Goal: Information Seeking & Learning: Check status

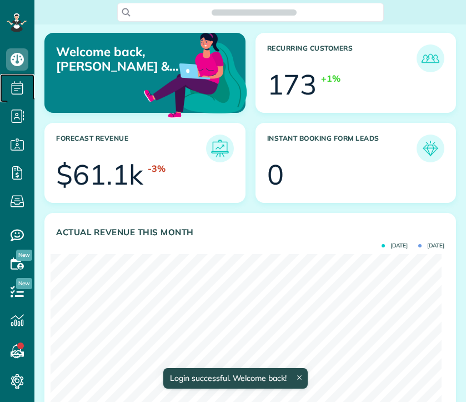
click at [21, 93] on icon at bounding box center [17, 88] width 22 height 22
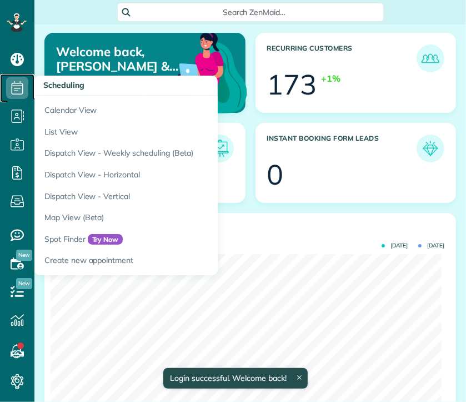
scroll to position [173, 391]
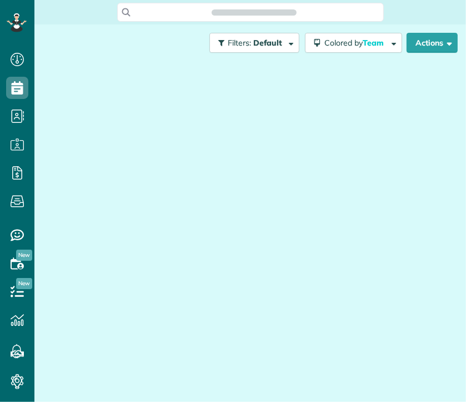
scroll to position [5, 5]
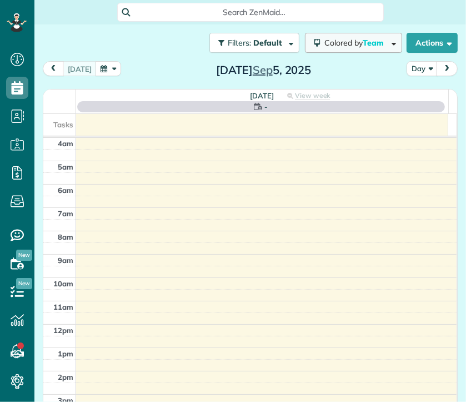
click at [388, 42] on span "button" at bounding box center [392, 42] width 8 height 8
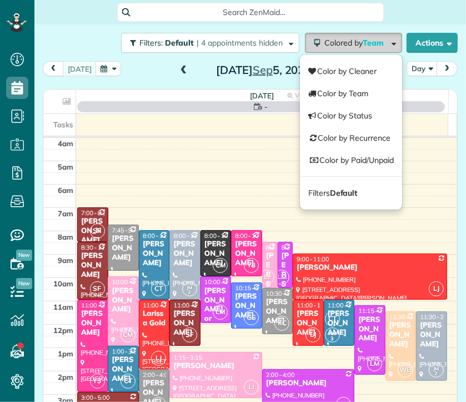
scroll to position [70, 0]
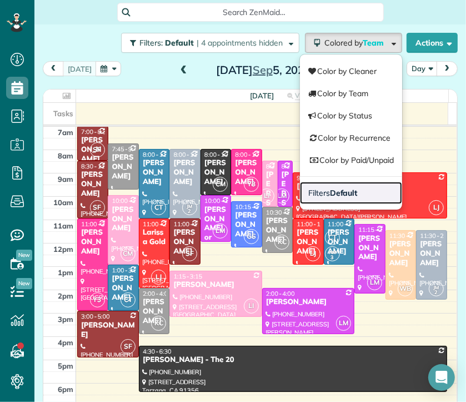
click at [349, 196] on link "Filters Default" at bounding box center [351, 193] width 102 height 22
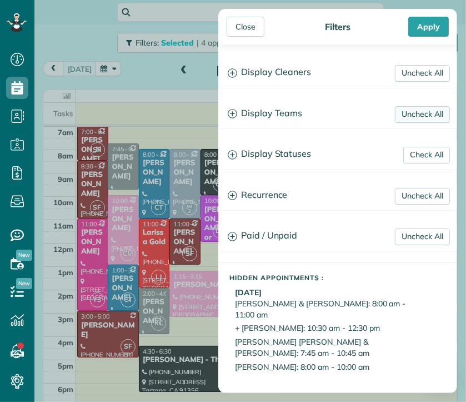
click at [412, 116] on link "Uncheck All" at bounding box center [422, 114] width 55 height 17
click at [416, 72] on link "Uncheck All" at bounding box center [422, 73] width 55 height 17
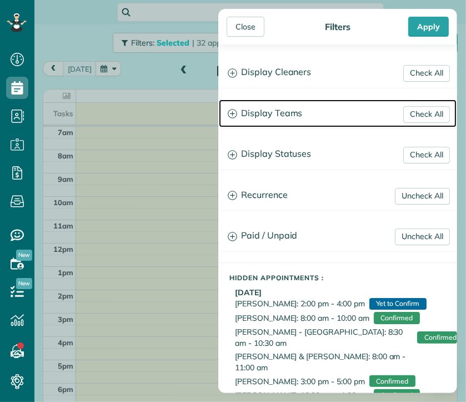
click at [286, 117] on h3 "Display Teams" at bounding box center [338, 113] width 238 height 28
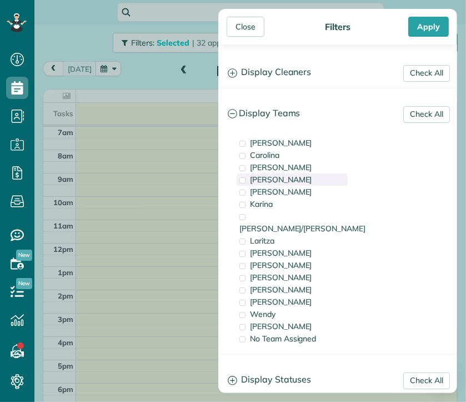
click at [262, 173] on div "[PERSON_NAME]" at bounding box center [292, 179] width 111 height 12
click at [263, 179] on span "[PERSON_NAME]" at bounding box center [281, 179] width 62 height 10
click at [263, 169] on span "[PERSON_NAME]" at bounding box center [281, 167] width 62 height 10
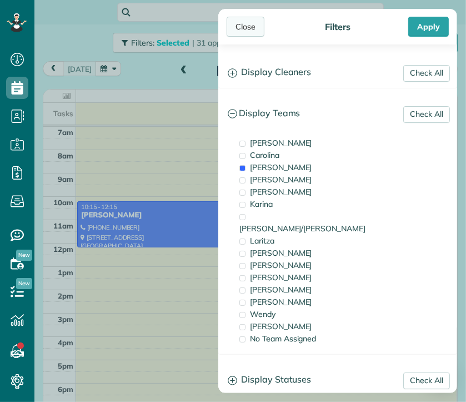
click at [244, 27] on div "Close" at bounding box center [246, 27] width 38 height 20
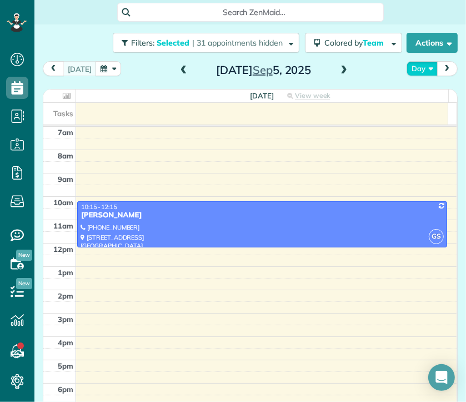
click at [419, 67] on button "Day" at bounding box center [422, 68] width 31 height 15
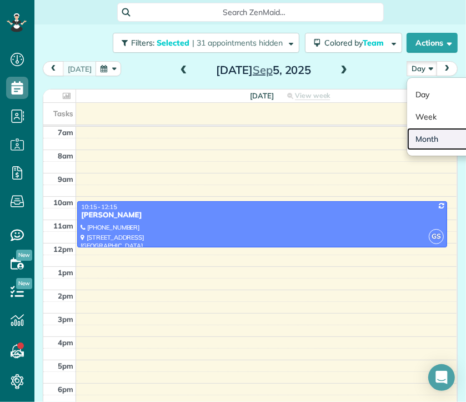
click at [415, 141] on link "Month" at bounding box center [451, 139] width 88 height 22
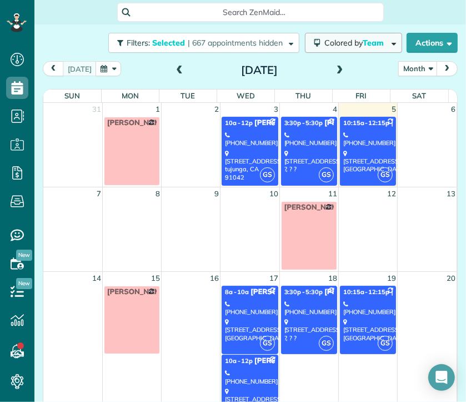
click at [364, 47] on span "Team" at bounding box center [374, 43] width 23 height 10
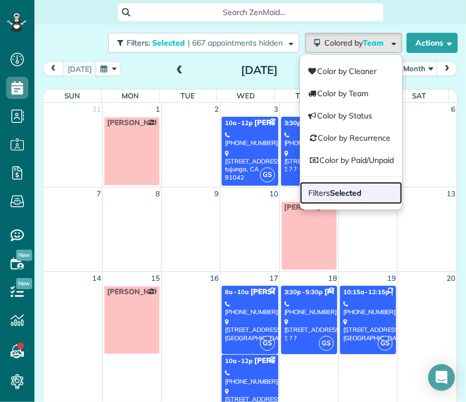
click at [353, 189] on link "Filters Selected" at bounding box center [351, 193] width 102 height 22
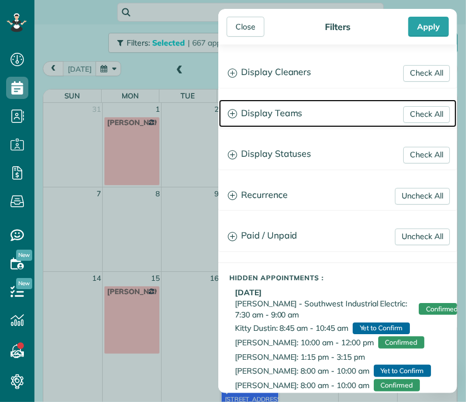
click at [282, 110] on h3 "Display Teams" at bounding box center [338, 113] width 238 height 28
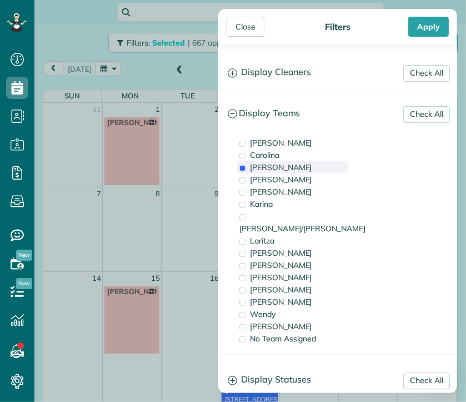
click at [270, 162] on span "[PERSON_NAME]" at bounding box center [281, 167] width 62 height 10
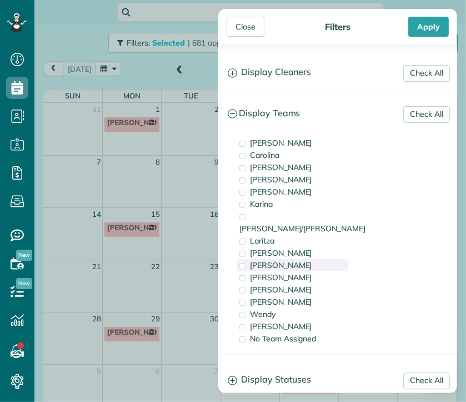
click at [261, 260] on span "[PERSON_NAME]" at bounding box center [281, 265] width 62 height 10
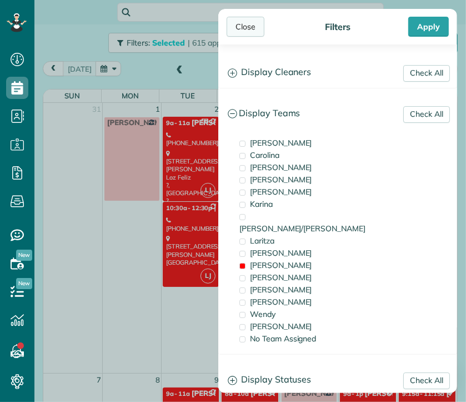
click at [239, 33] on div "Close" at bounding box center [246, 27] width 38 height 20
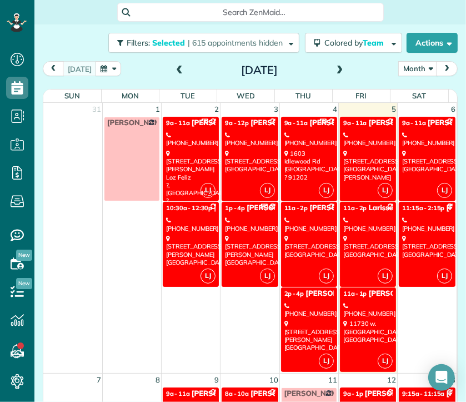
click at [194, 219] on div "[PHONE_NUMBER]" at bounding box center [190, 224] width 49 height 16
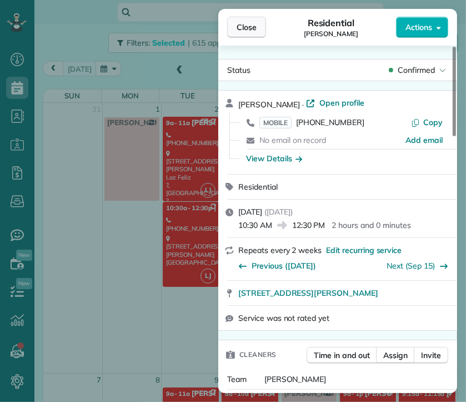
click at [244, 27] on span "Close" at bounding box center [247, 27] width 20 height 11
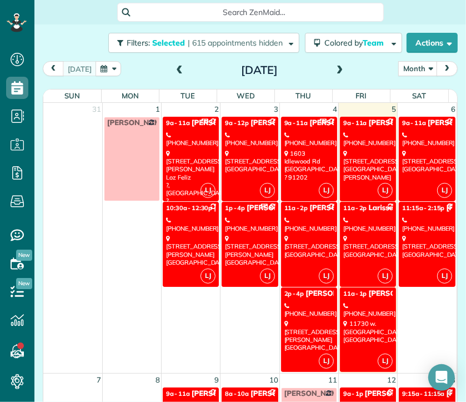
click at [353, 294] on span "11a - 1p" at bounding box center [355, 294] width 24 height 8
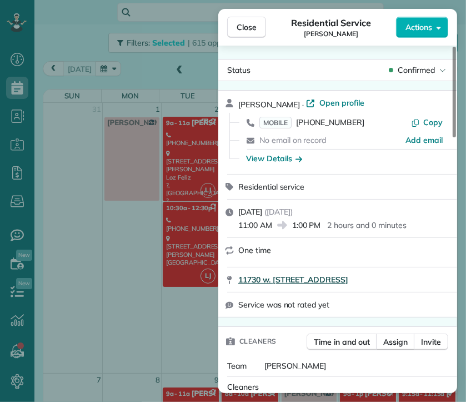
click at [348, 282] on span "11730 w. [STREET_ADDRESS]" at bounding box center [293, 279] width 110 height 11
click at [242, 29] on span "Close" at bounding box center [247, 27] width 20 height 11
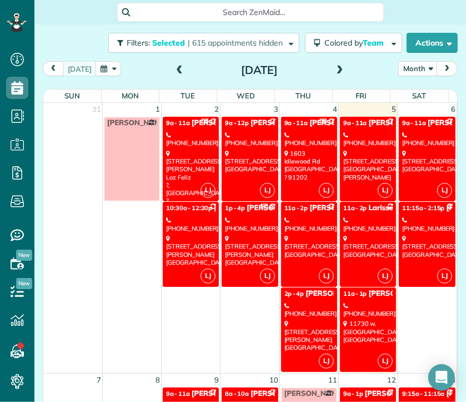
click at [344, 256] on div "[STREET_ADDRESS]" at bounding box center [367, 246] width 49 height 24
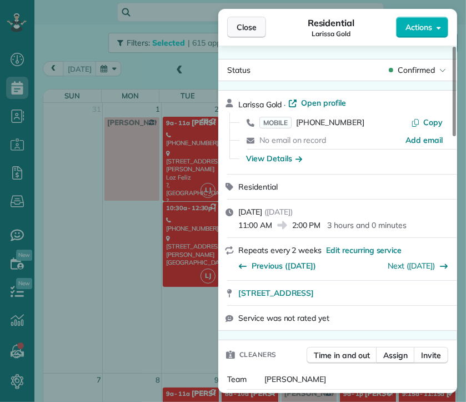
click at [241, 29] on span "Close" at bounding box center [247, 27] width 20 height 11
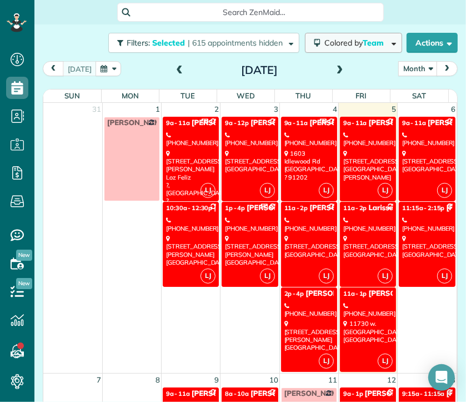
click at [347, 46] on span "Colored by Team" at bounding box center [356, 43] width 63 height 10
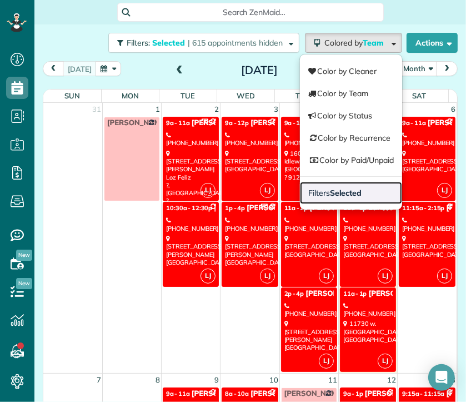
click at [330, 188] on strong "Selected" at bounding box center [346, 193] width 32 height 10
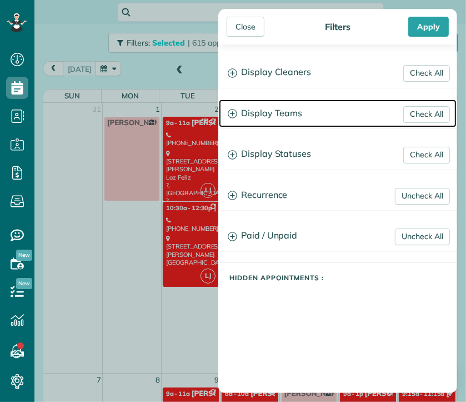
click at [264, 107] on h3 "Display Teams" at bounding box center [338, 113] width 238 height 28
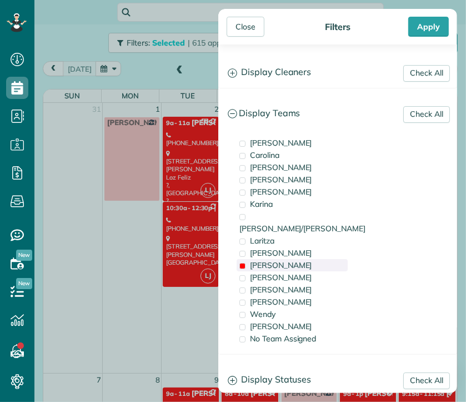
click at [259, 260] on span "[PERSON_NAME]" at bounding box center [281, 265] width 62 height 10
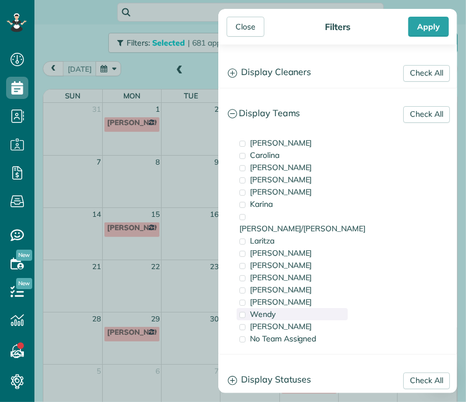
click at [261, 309] on span "Wendy" at bounding box center [263, 314] width 26 height 10
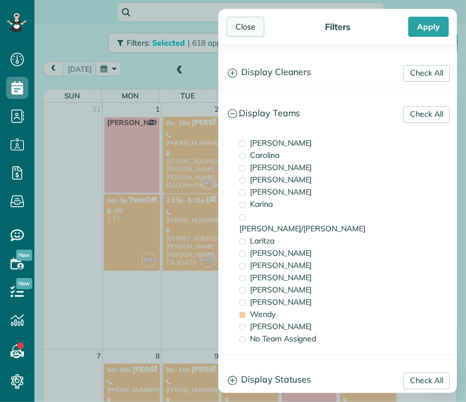
click at [247, 25] on div "Close" at bounding box center [246, 27] width 38 height 20
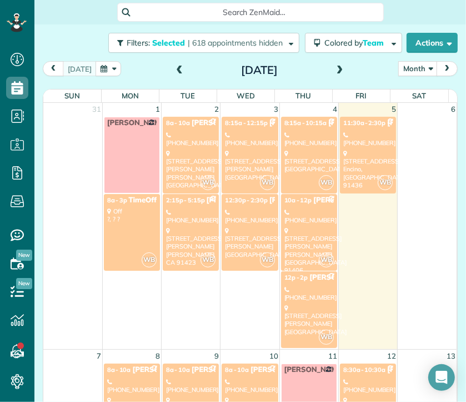
click at [186, 151] on div "[STREET_ADDRESS][PERSON_NAME][PERSON_NAME]" at bounding box center [190, 168] width 49 height 39
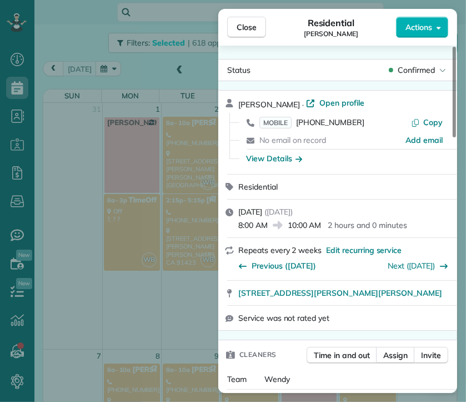
click at [187, 219] on div "Close Residential [PERSON_NAME] Actions Status Confirmed [PERSON_NAME] · Open p…" at bounding box center [233, 201] width 466 height 402
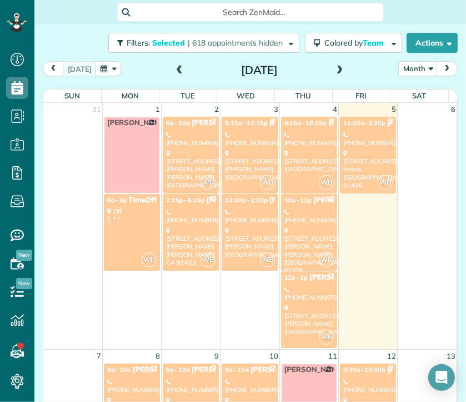
click at [181, 219] on div "[PHONE_NUMBER]" at bounding box center [190, 216] width 49 height 16
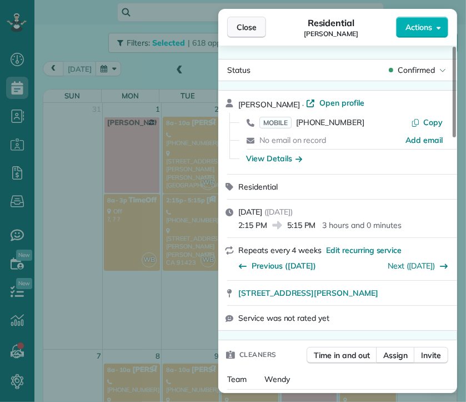
click at [251, 25] on span "Close" at bounding box center [247, 27] width 20 height 11
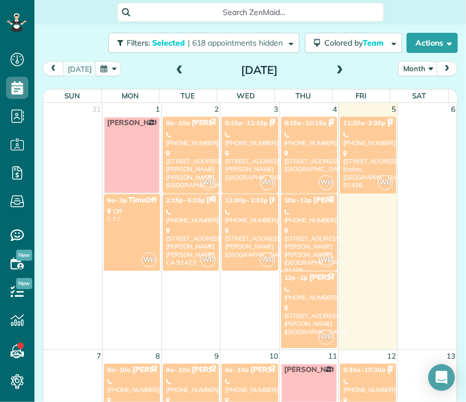
click at [244, 221] on div "[PHONE_NUMBER]" at bounding box center [249, 216] width 49 height 16
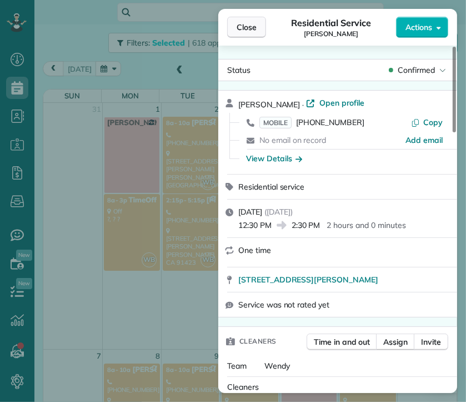
click at [247, 27] on span "Close" at bounding box center [247, 27] width 20 height 11
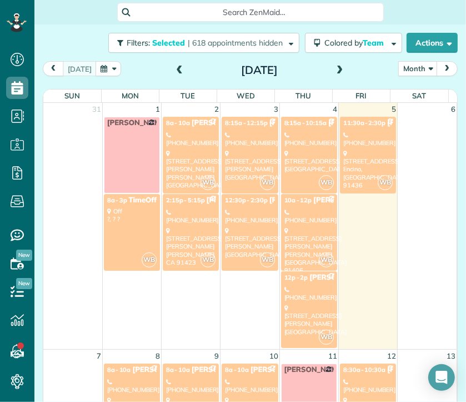
click at [317, 157] on div "[STREET_ADDRESS]" at bounding box center [309, 161] width 49 height 24
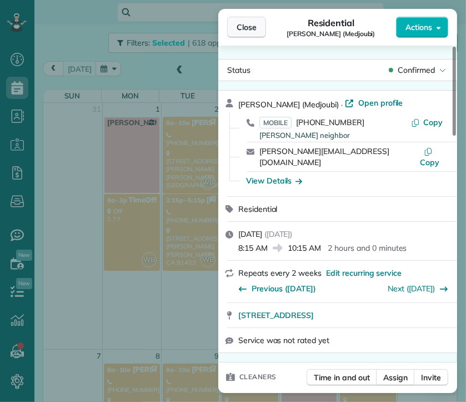
drag, startPoint x: 244, startPoint y: 31, endPoint x: 251, endPoint y: 31, distance: 7.2
click at [244, 31] on span "Close" at bounding box center [247, 27] width 20 height 11
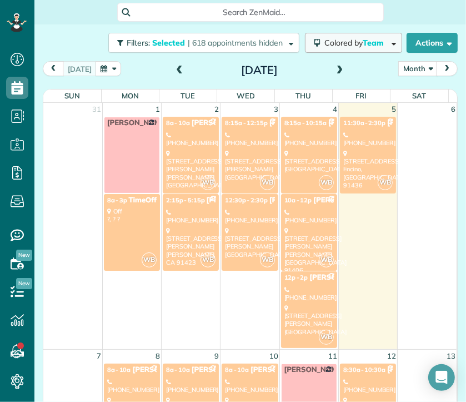
click at [325, 39] on span "Colored by Team" at bounding box center [356, 43] width 63 height 10
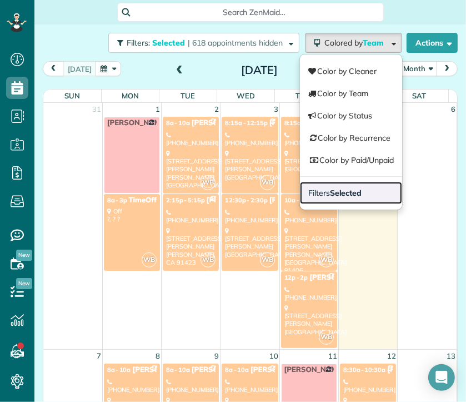
click at [311, 186] on link "Filters Selected" at bounding box center [351, 193] width 102 height 22
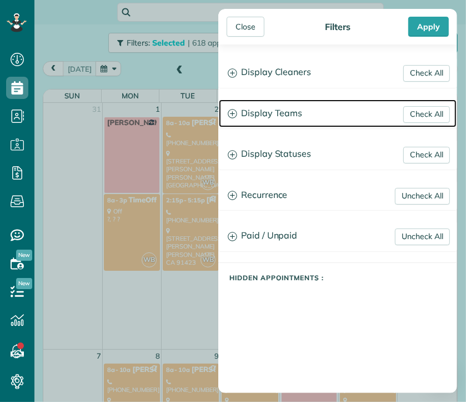
click at [269, 116] on h3 "Display Teams" at bounding box center [338, 113] width 238 height 28
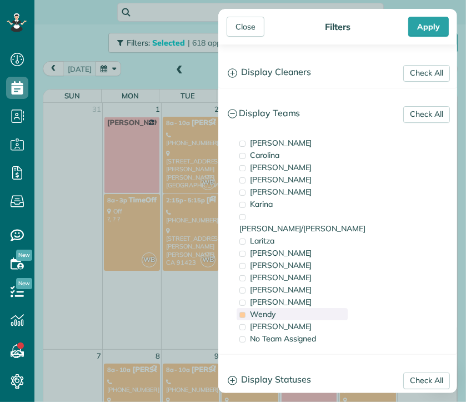
click at [260, 309] on span "Wendy" at bounding box center [263, 314] width 26 height 10
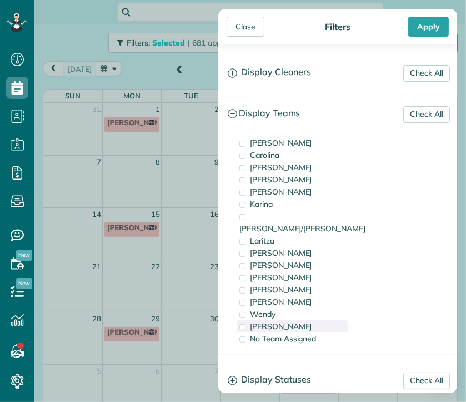
click at [260, 321] on span "[PERSON_NAME]" at bounding box center [281, 326] width 62 height 10
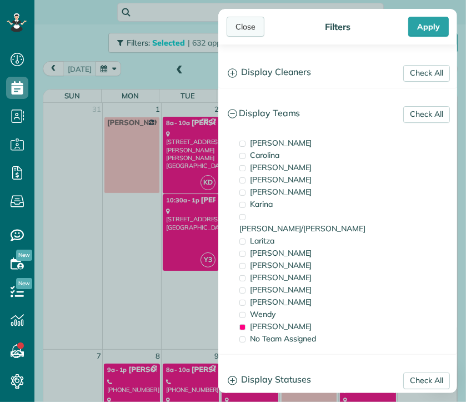
click at [250, 26] on div "Close" at bounding box center [246, 27] width 38 height 20
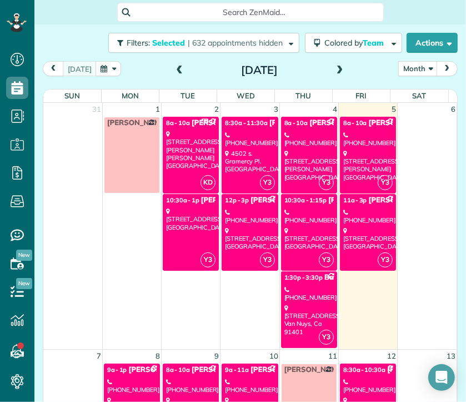
click at [191, 216] on div "[STREET_ADDRESS]" at bounding box center [190, 219] width 49 height 24
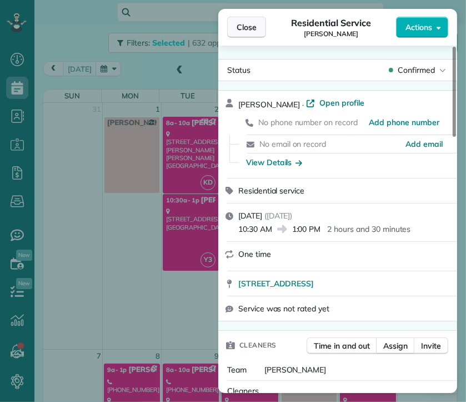
click at [240, 27] on span "Close" at bounding box center [247, 27] width 20 height 11
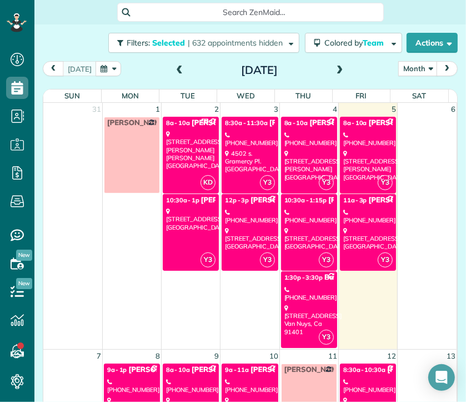
click at [244, 141] on div "[PHONE_NUMBER]" at bounding box center [249, 139] width 49 height 16
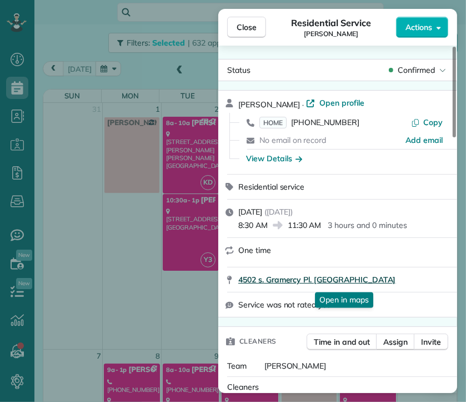
click at [354, 280] on span "4502 s. Gramercy Pl. [GEOGRAPHIC_DATA]" at bounding box center [317, 279] width 158 height 11
click at [242, 24] on span "Close" at bounding box center [247, 27] width 20 height 11
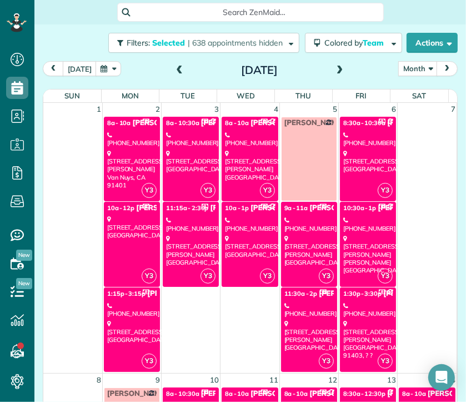
click at [339, 69] on span at bounding box center [340, 71] width 12 height 10
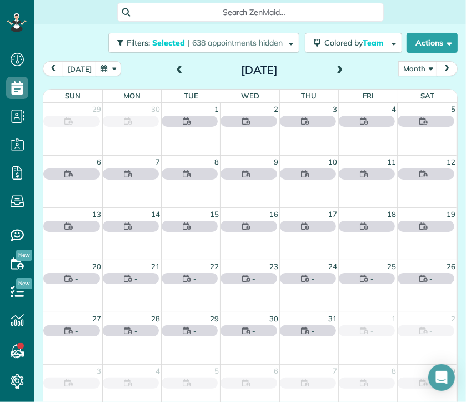
click at [339, 69] on span at bounding box center [340, 71] width 12 height 10
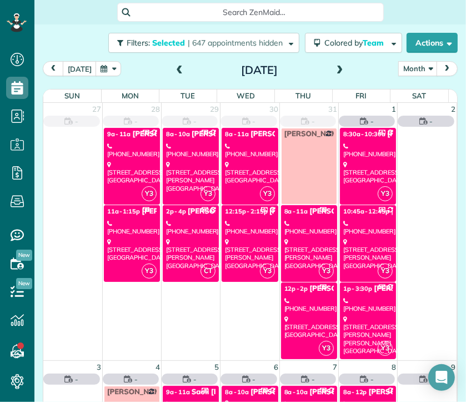
click at [339, 69] on span at bounding box center [340, 71] width 12 height 10
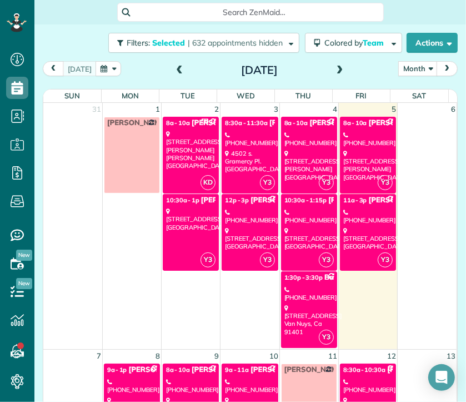
click at [307, 206] on link "Y3 10:30a - 1:15p [PERSON_NAME] [PHONE_NUMBER] [STREET_ADDRESS]" at bounding box center [309, 232] width 56 height 77
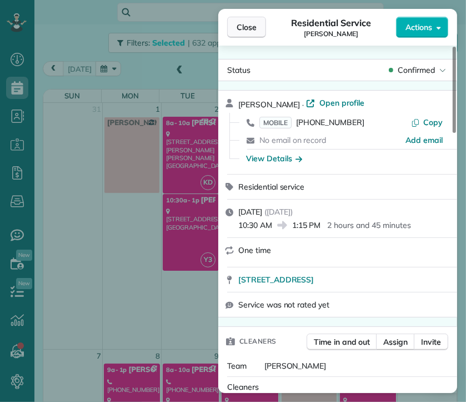
click at [246, 27] on span "Close" at bounding box center [247, 27] width 20 height 11
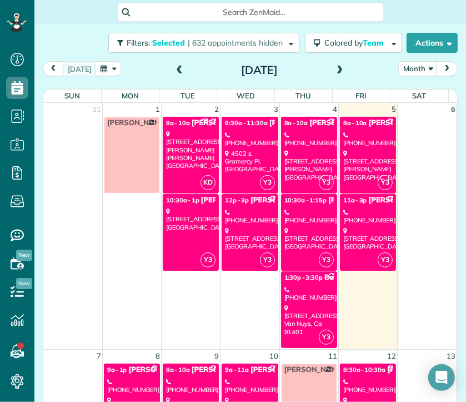
click at [292, 152] on div "[STREET_ADDRESS][PERSON_NAME]" at bounding box center [309, 165] width 49 height 32
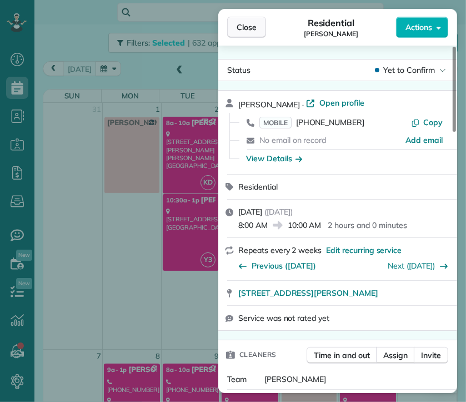
click at [257, 28] on button "Close" at bounding box center [246, 27] width 39 height 21
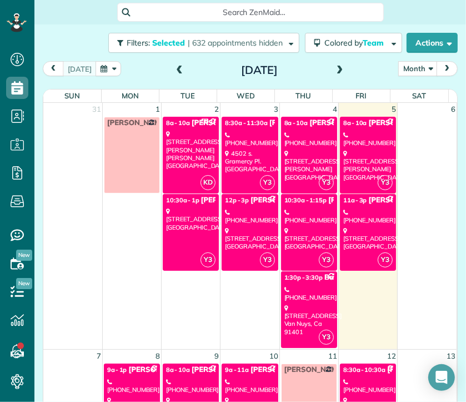
click at [294, 315] on div "[STREET_ADDRESS]" at bounding box center [309, 320] width 49 height 32
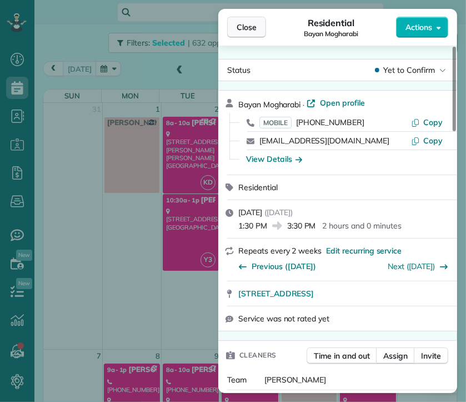
click at [258, 27] on button "Close" at bounding box center [246, 27] width 39 height 21
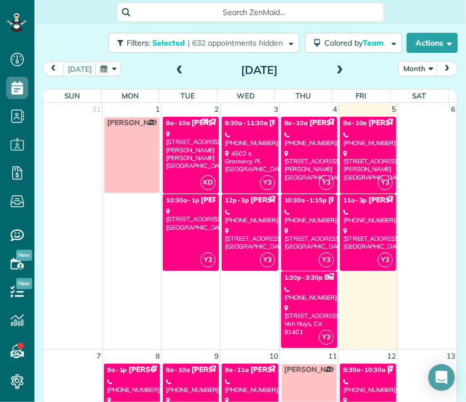
click at [345, 157] on div "[STREET_ADDRESS][PERSON_NAME]" at bounding box center [367, 165] width 49 height 32
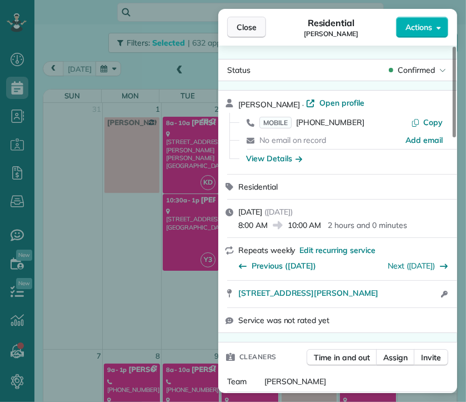
click at [246, 27] on span "Close" at bounding box center [247, 27] width 20 height 11
